Goal: Transaction & Acquisition: Download file/media

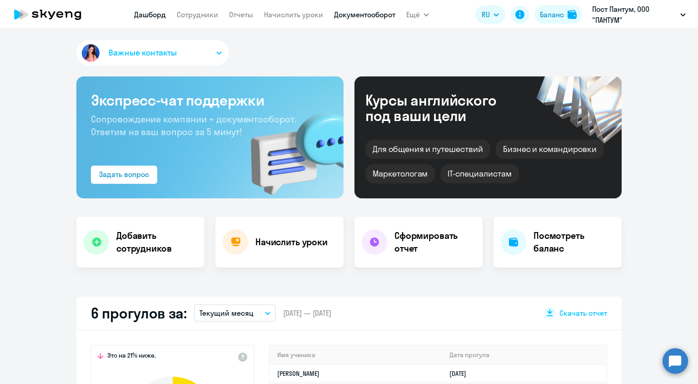
click at [355, 12] on link "Документооборот" at bounding box center [364, 14] width 61 height 9
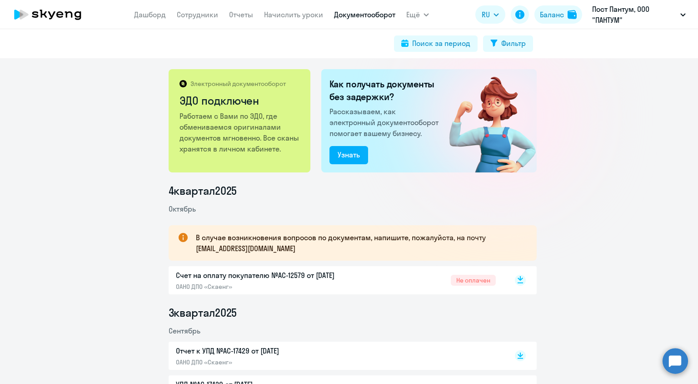
click at [516, 281] on rect at bounding box center [520, 280] width 11 height 11
click at [236, 21] on nav "[PERSON_NAME] Отчеты Начислить уроки Документооборот" at bounding box center [264, 14] width 261 height 18
click at [238, 17] on link "Отчеты" at bounding box center [241, 14] width 24 height 9
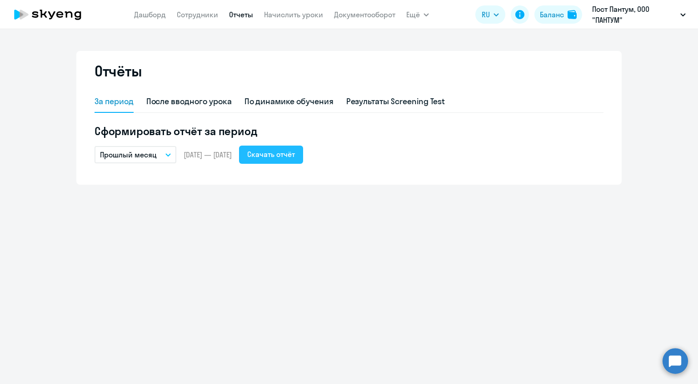
click at [295, 158] on div "Скачать отчёт" at bounding box center [271, 154] width 48 height 11
